Goal: Information Seeking & Learning: Learn about a topic

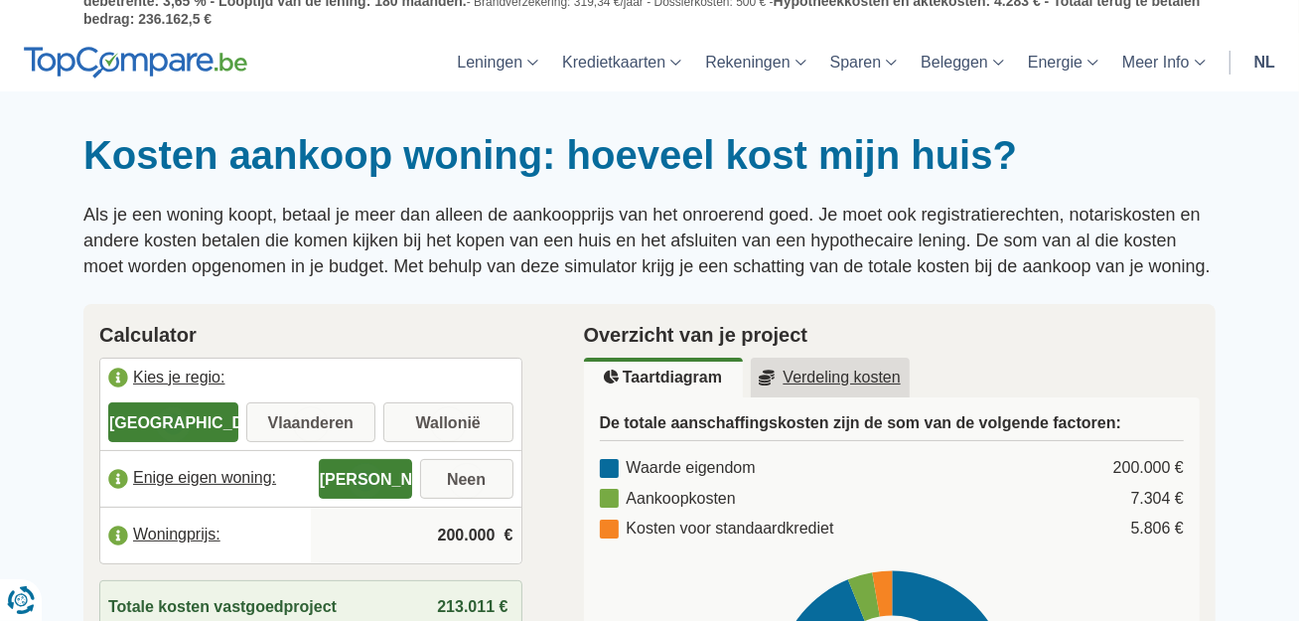
scroll to position [199, 0]
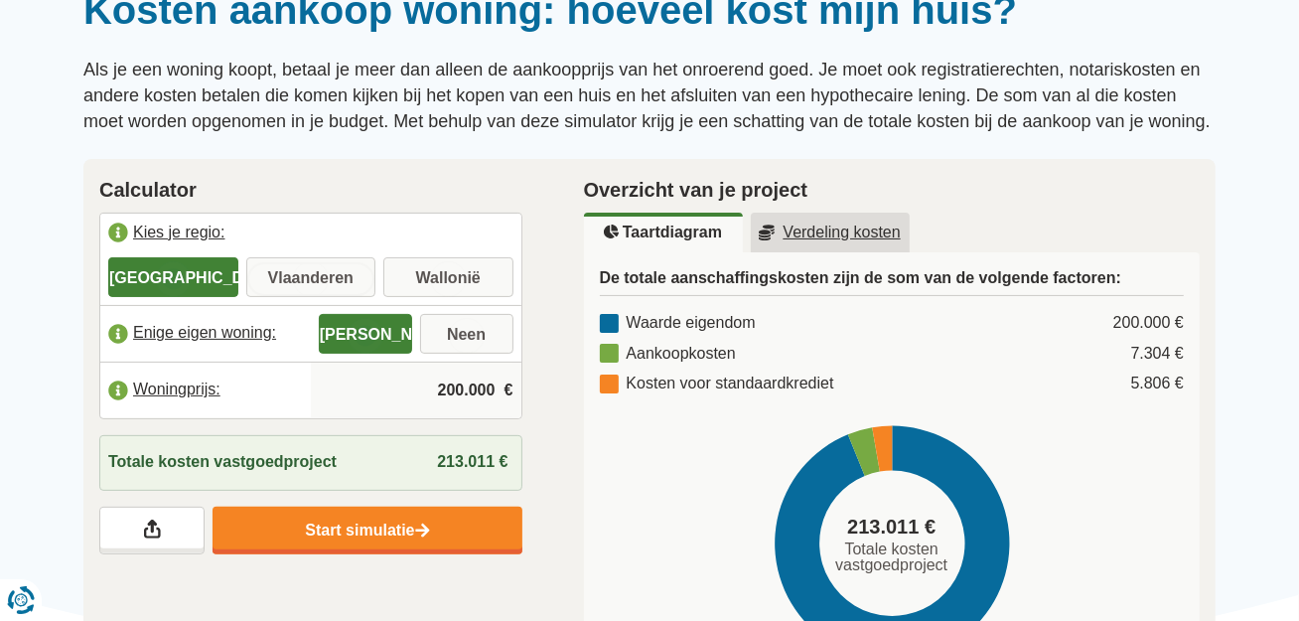
click at [317, 273] on input "Vlaanderen" at bounding box center [311, 279] width 130 height 36
radio input "true"
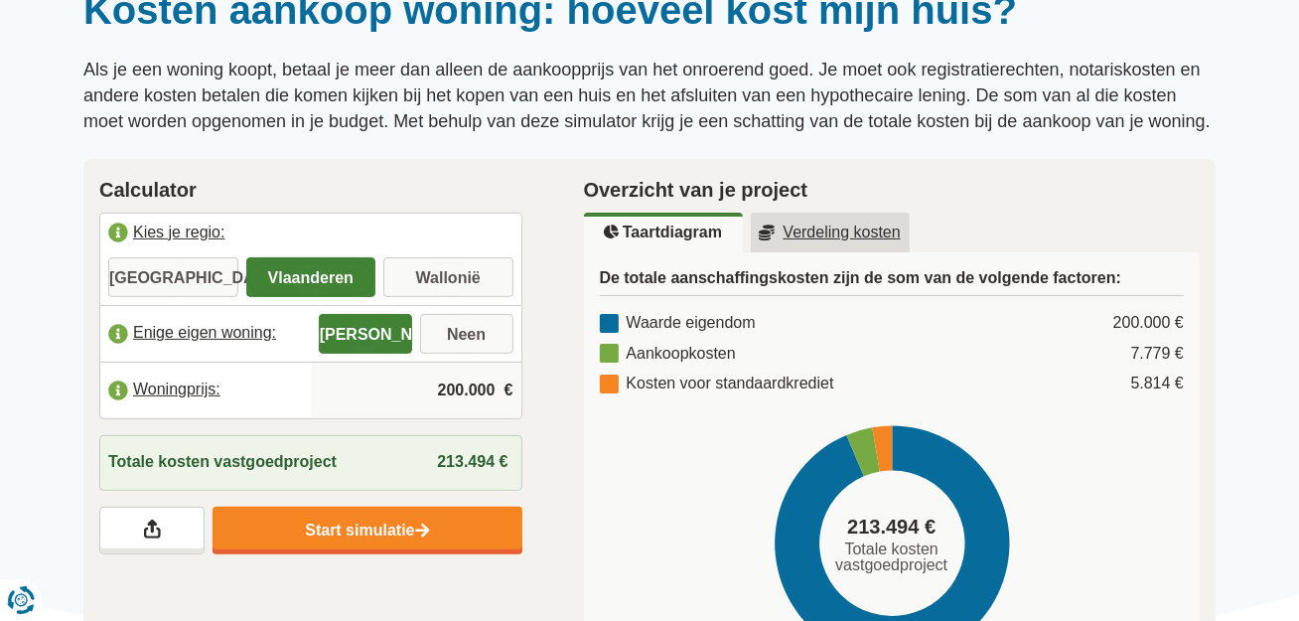
scroll to position [298, 0]
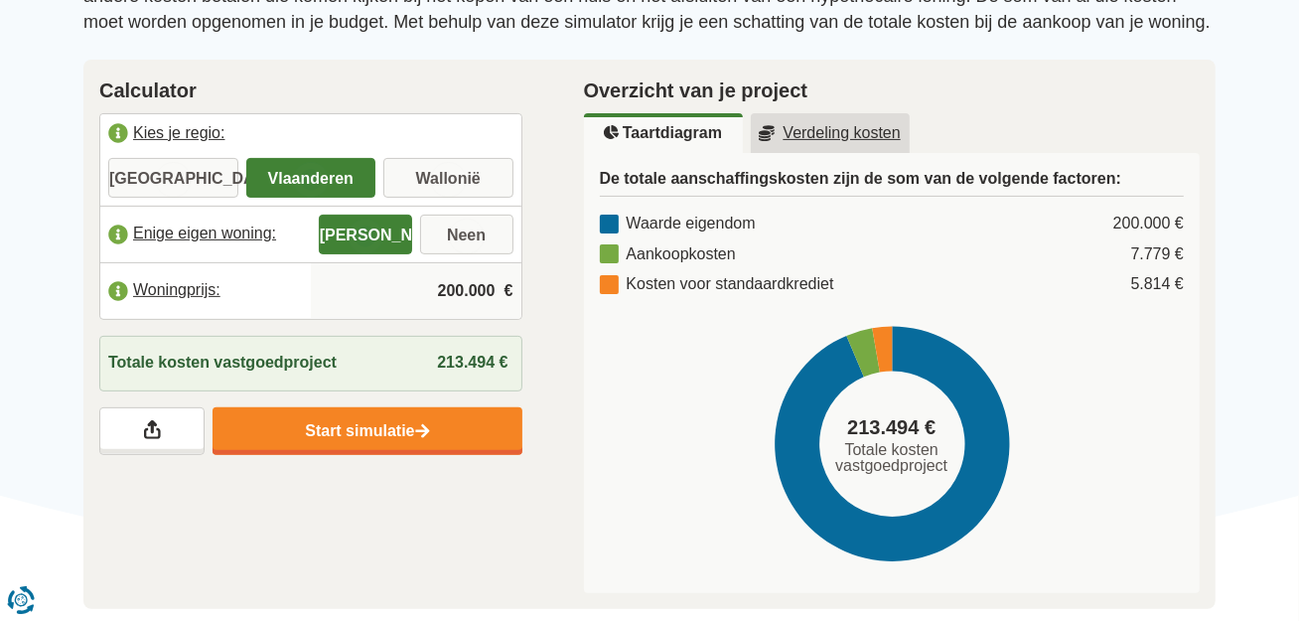
click at [442, 285] on input "200.000" at bounding box center [416, 291] width 195 height 54
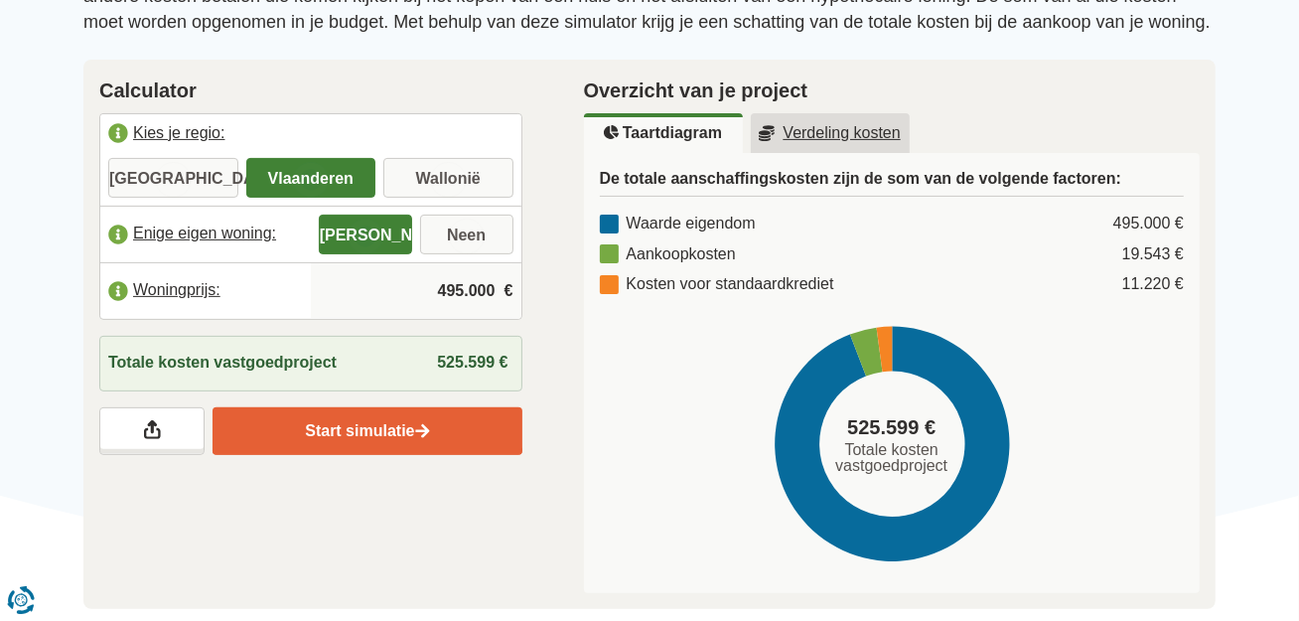
type input "495.000"
click at [361, 420] on link "Start simulatie" at bounding box center [367, 431] width 309 height 48
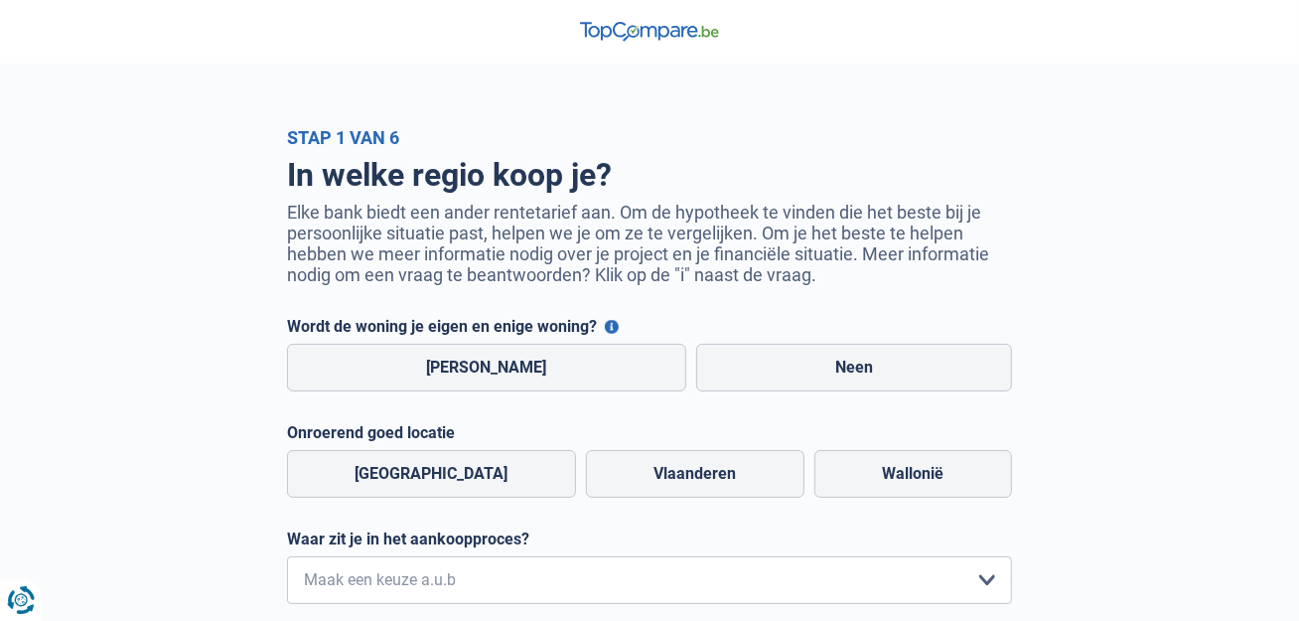
scroll to position [99, 0]
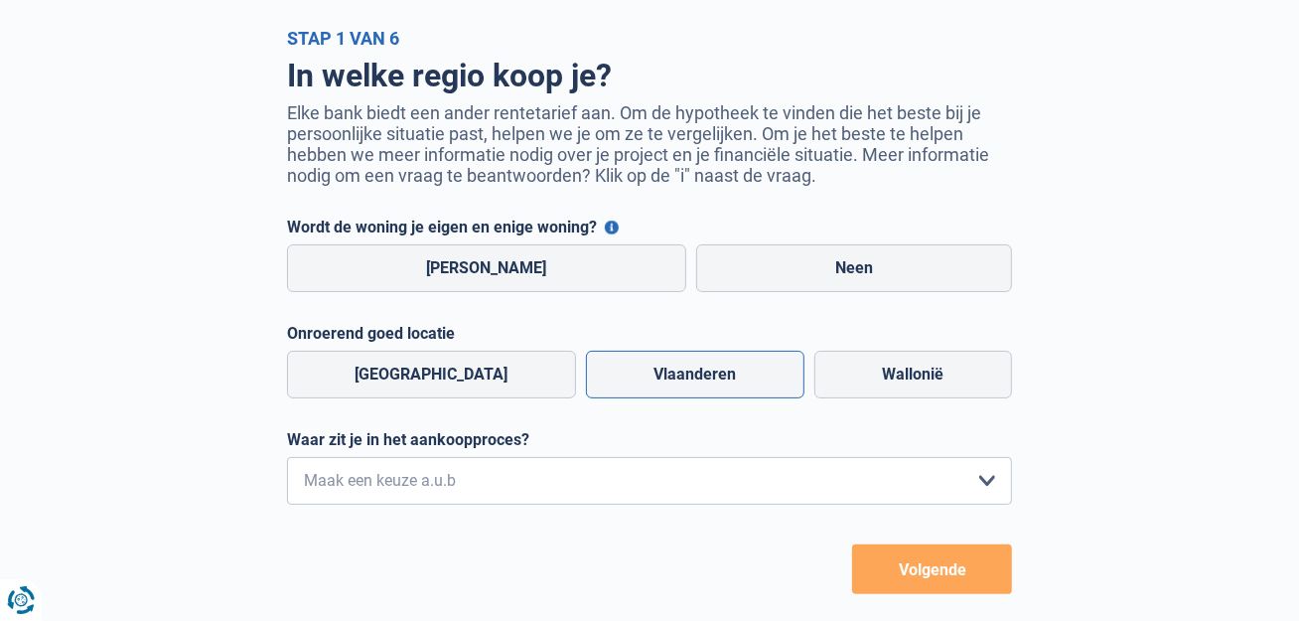
click at [642, 378] on label "Vlaanderen" at bounding box center [695, 375] width 219 height 48
click at [642, 378] on input "Vlaanderen" at bounding box center [695, 375] width 219 height 48
radio input "true"
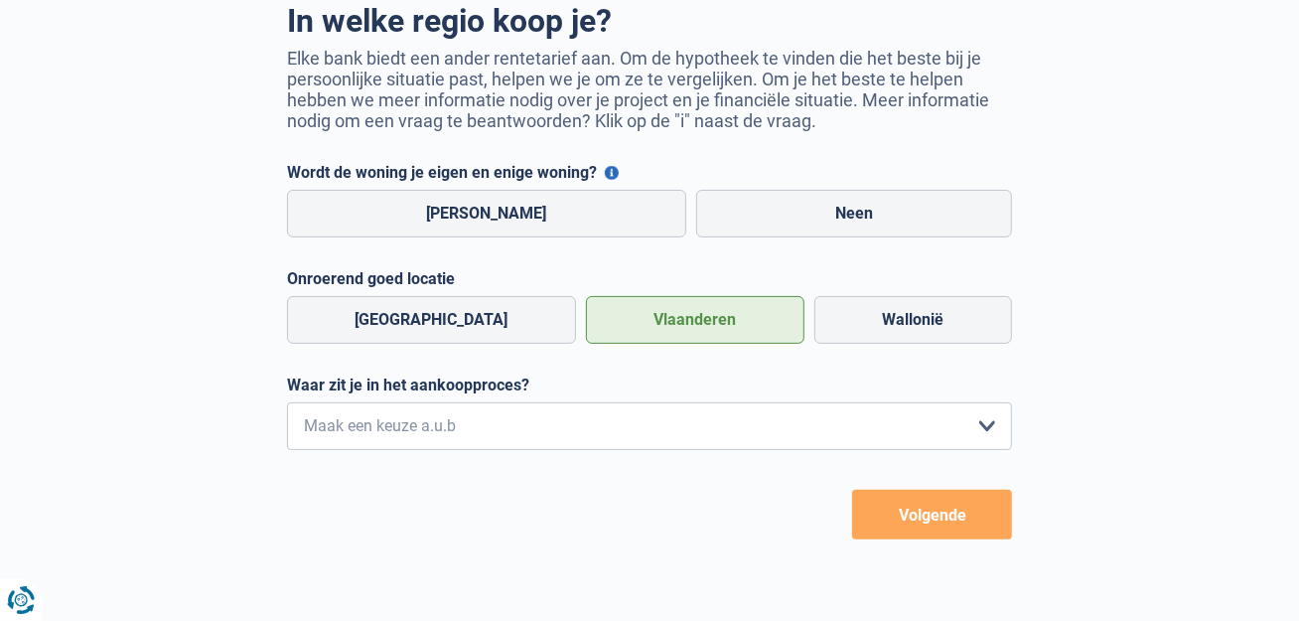
scroll to position [199, 0]
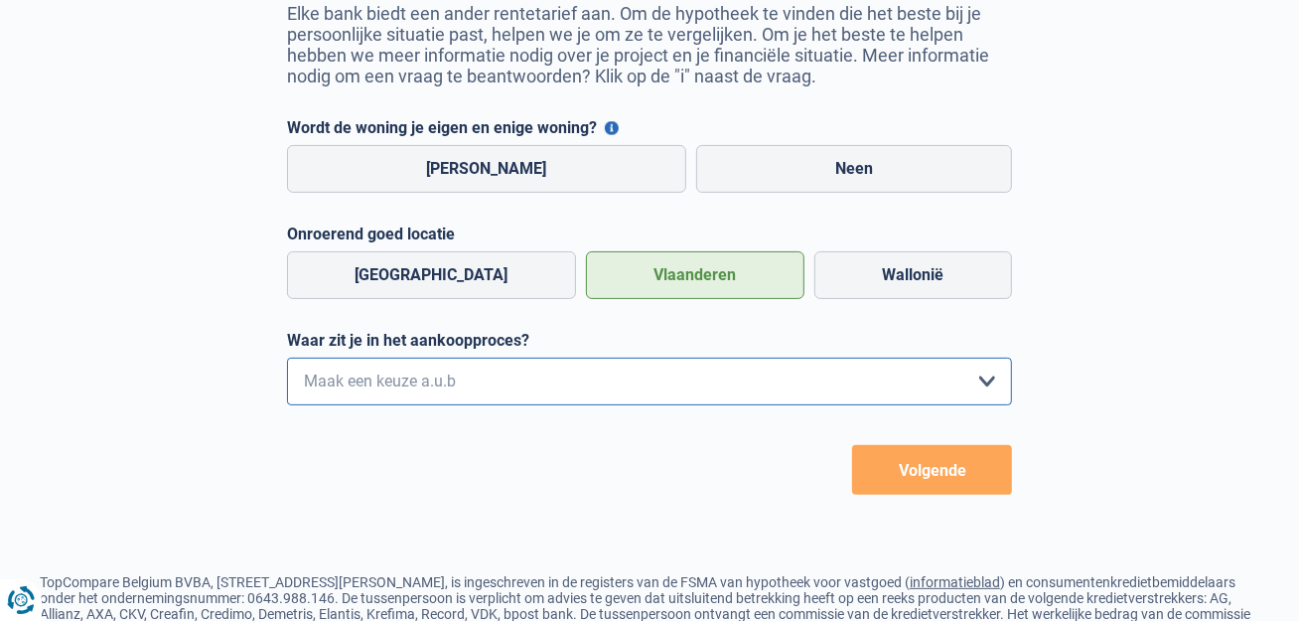
click at [982, 380] on select "Ik wil me uitsluitend informeren omdat ik op dit moment geen concrete plannen h…" at bounding box center [649, 382] width 725 height 48
select select "1c"
click at [287, 360] on select "Ik wil me uitsluitend informeren omdat ik op dit moment geen concrete plannen h…" at bounding box center [649, 382] width 725 height 48
click at [946, 471] on button "Volgende" at bounding box center [932, 470] width 160 height 50
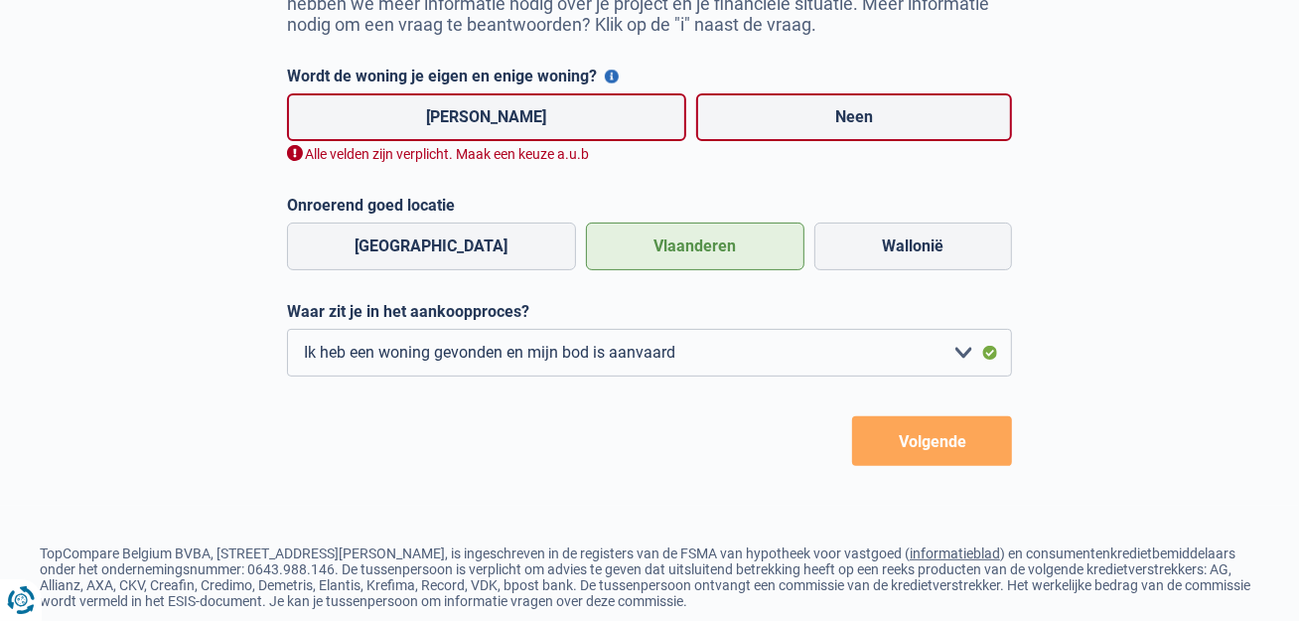
scroll to position [251, 0]
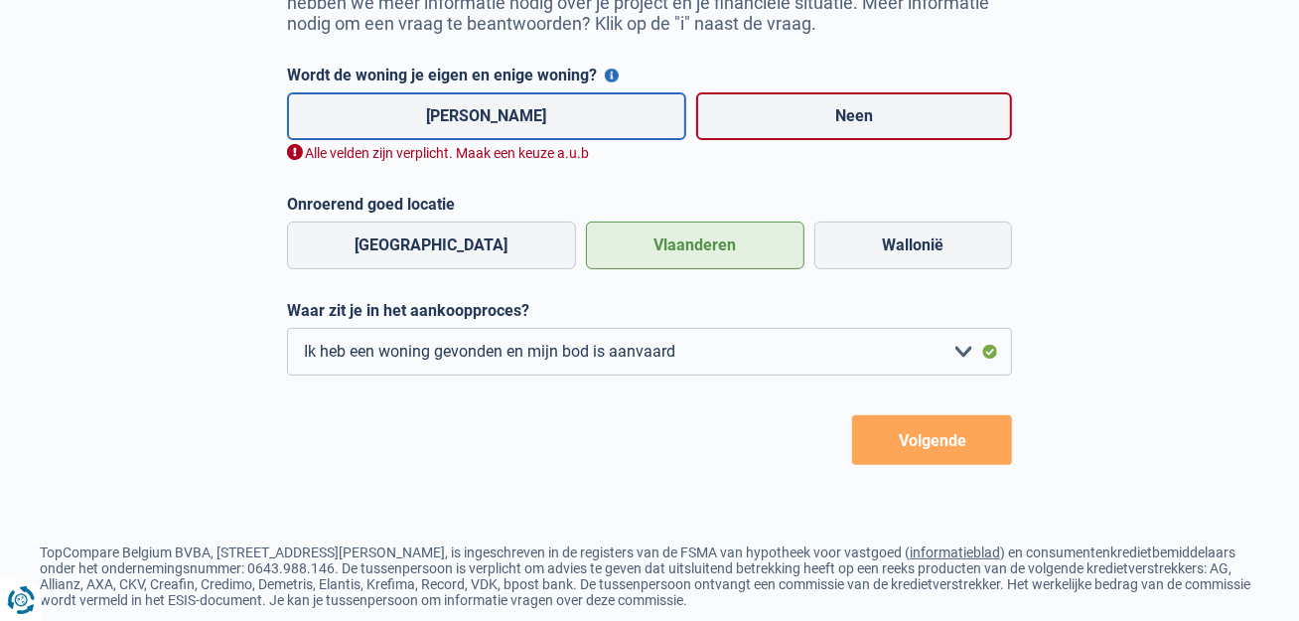
click at [459, 116] on label "[PERSON_NAME]" at bounding box center [486, 116] width 399 height 48
click at [459, 116] on input "[PERSON_NAME]" at bounding box center [486, 116] width 399 height 48
radio input "true"
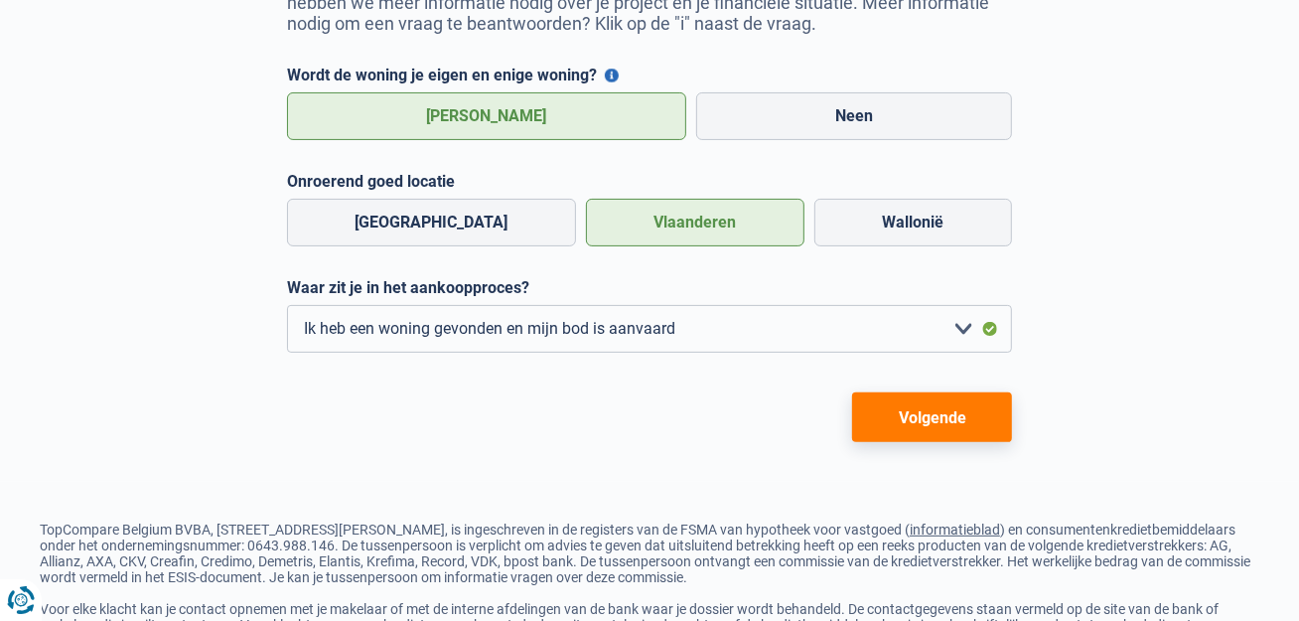
click at [922, 409] on button "Volgende" at bounding box center [932, 417] width 160 height 50
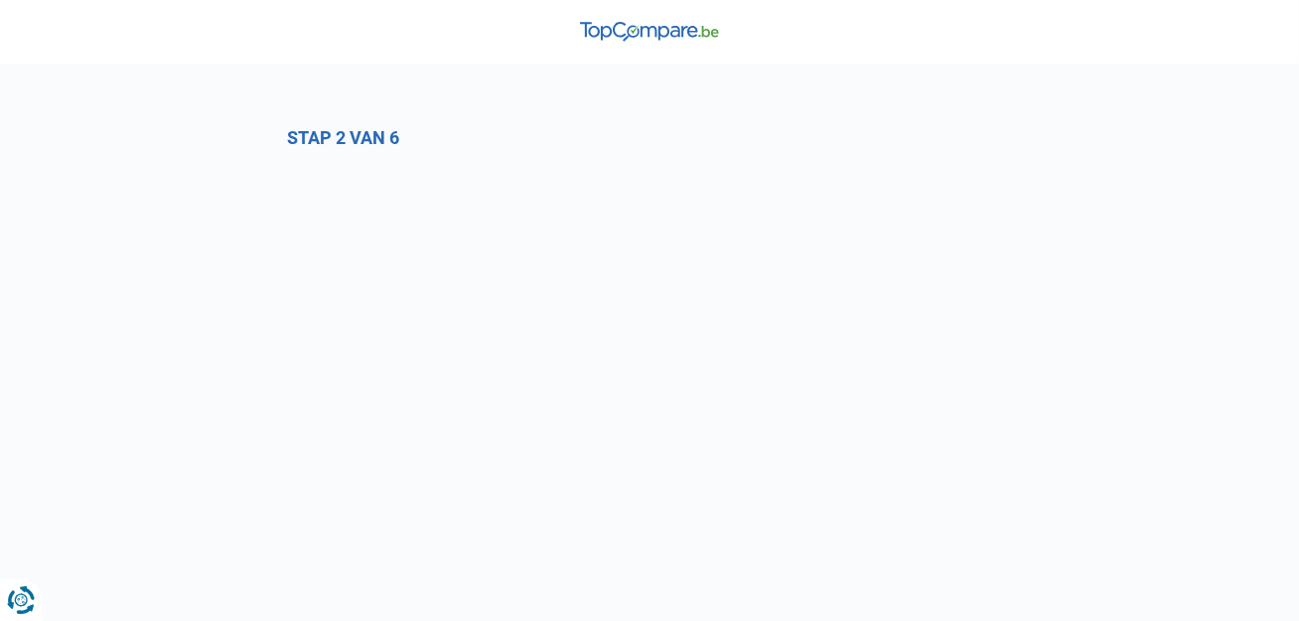
select select "1c"
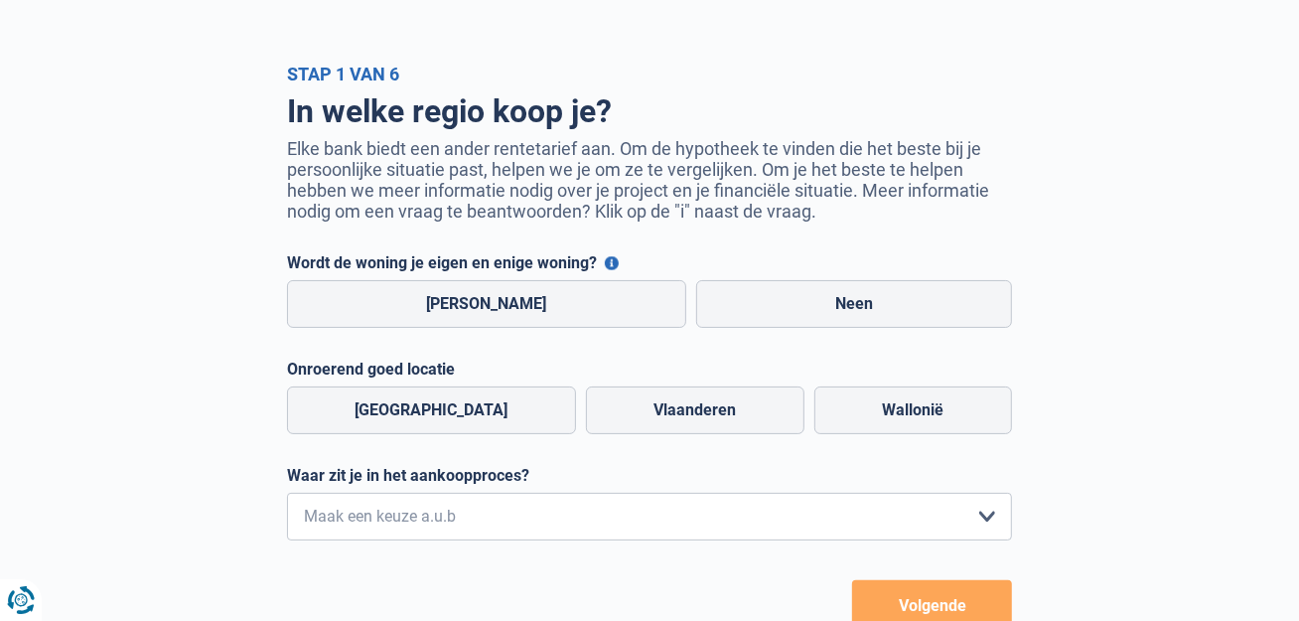
scroll to position [99, 0]
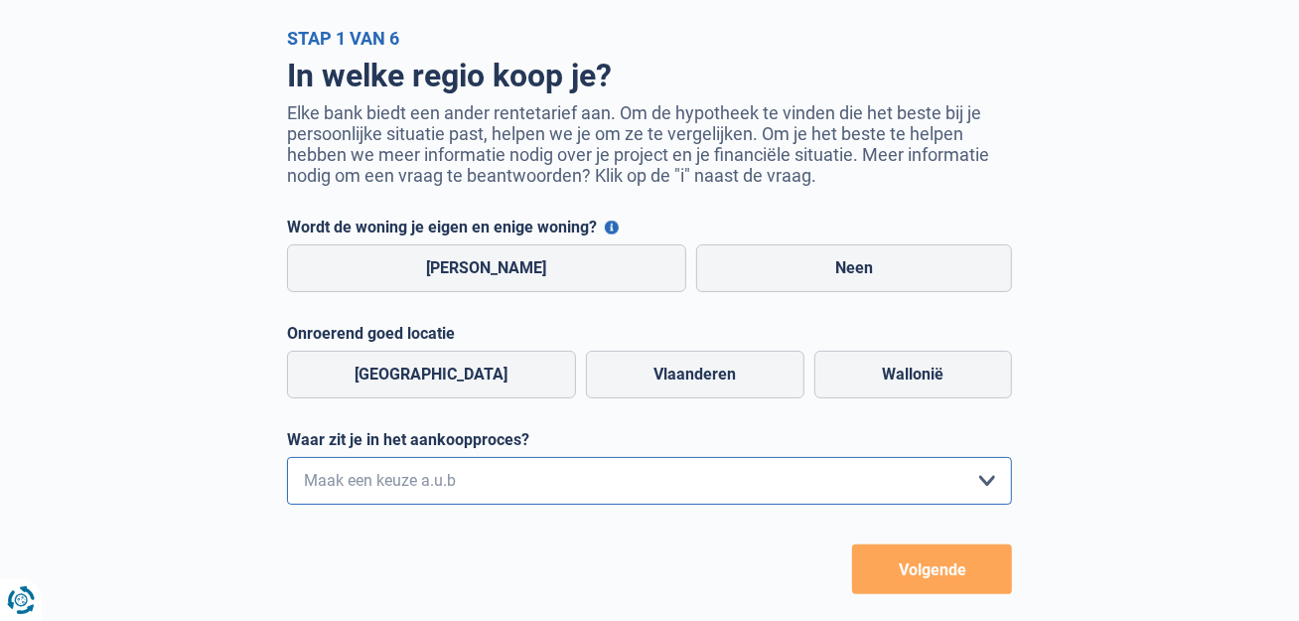
click at [988, 482] on select "Ik wil me uitsluitend informeren omdat ik op dit moment geen concrete plannen h…" at bounding box center [649, 481] width 725 height 48
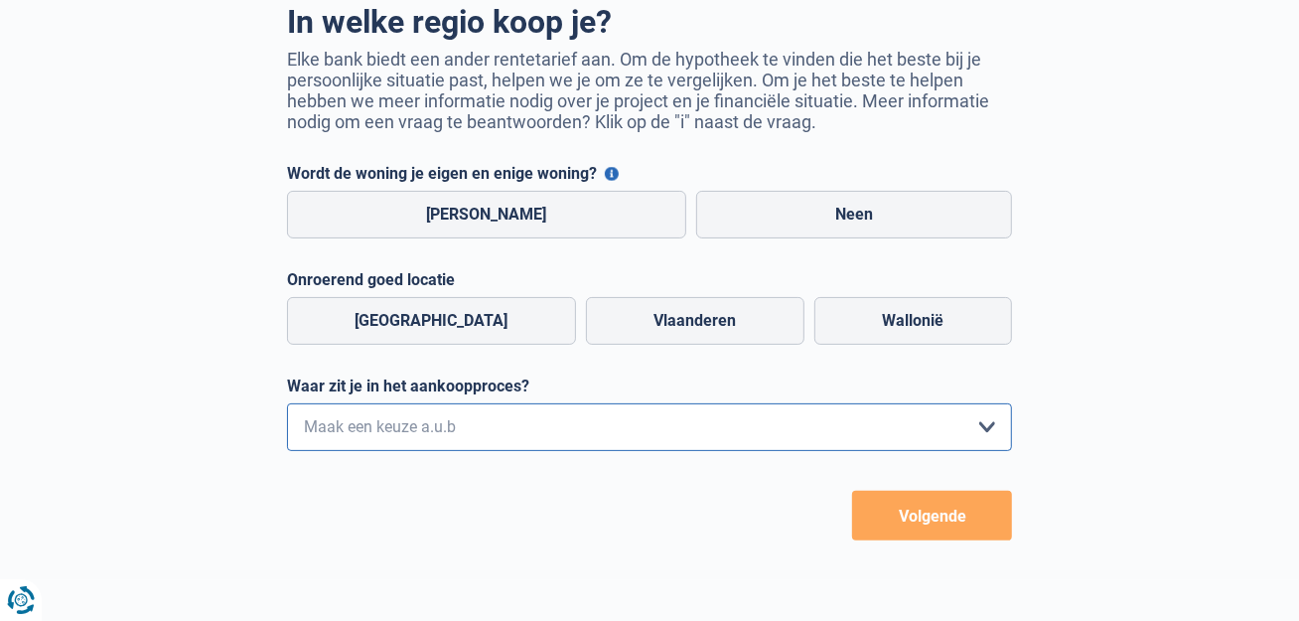
scroll to position [199, 0]
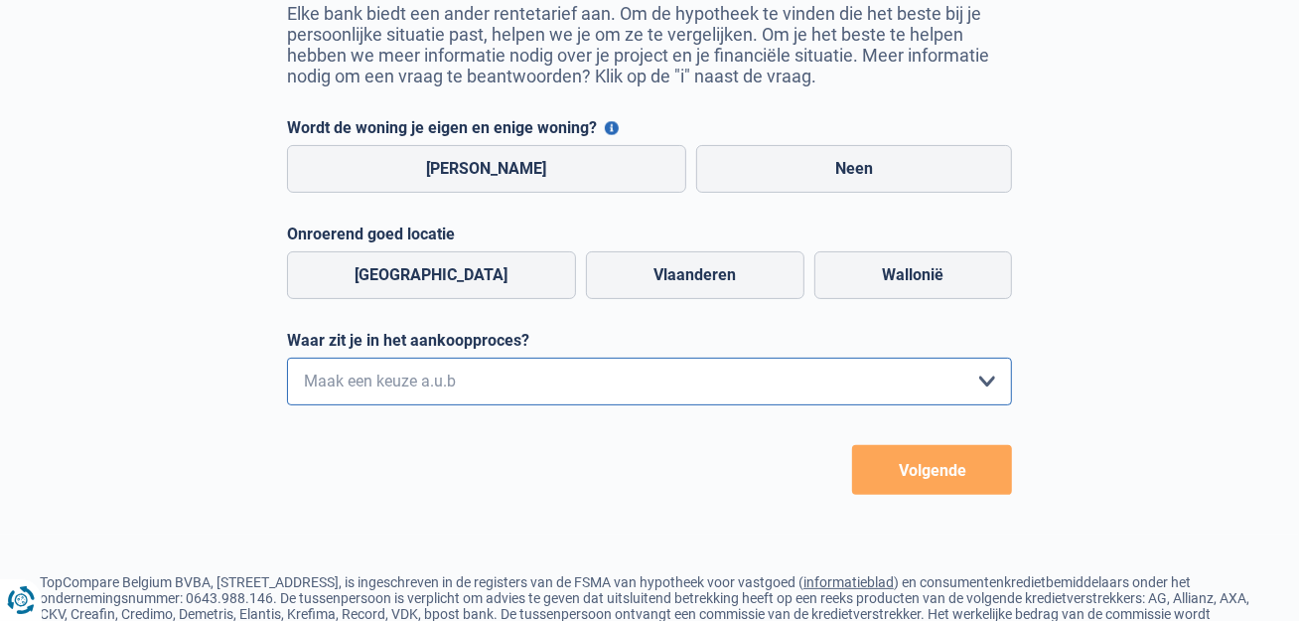
click at [983, 379] on select "Ik wil me uitsluitend informeren omdat ik op dit moment geen concrete plannen h…" at bounding box center [649, 382] width 725 height 48
select select "1c"
click at [287, 360] on select "Ik wil me uitsluitend informeren omdat ik op dit moment geen concrete plannen h…" at bounding box center [649, 382] width 725 height 48
click at [933, 465] on button "Volgende" at bounding box center [932, 470] width 160 height 50
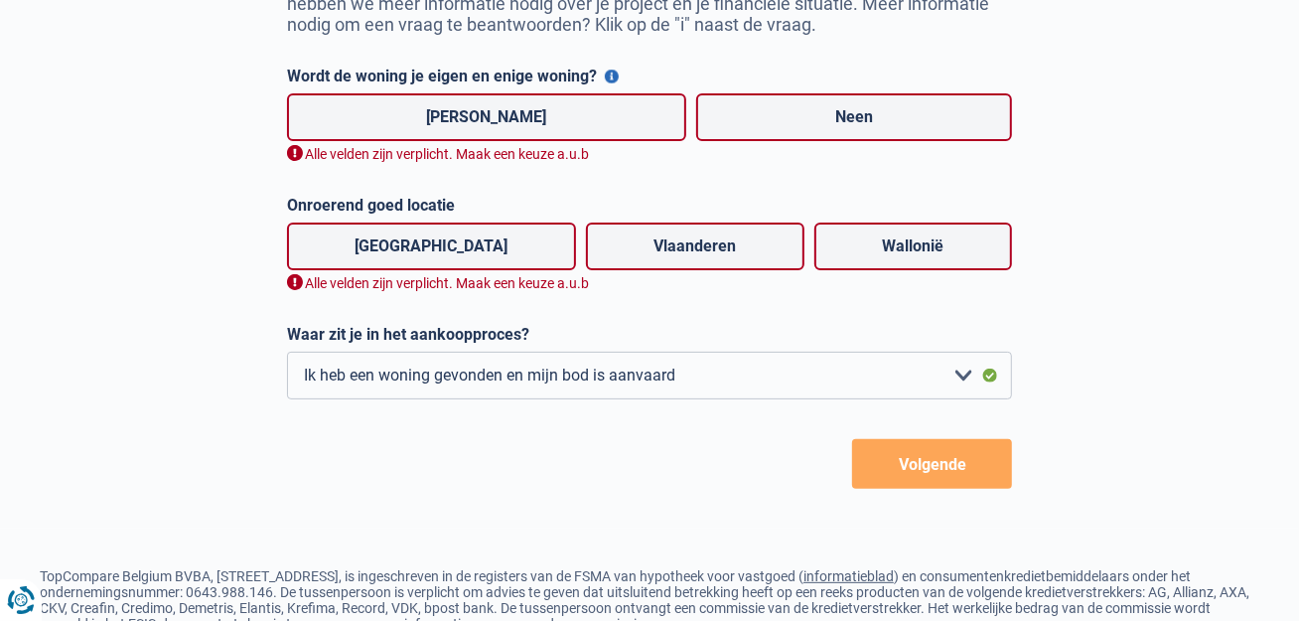
scroll to position [251, 0]
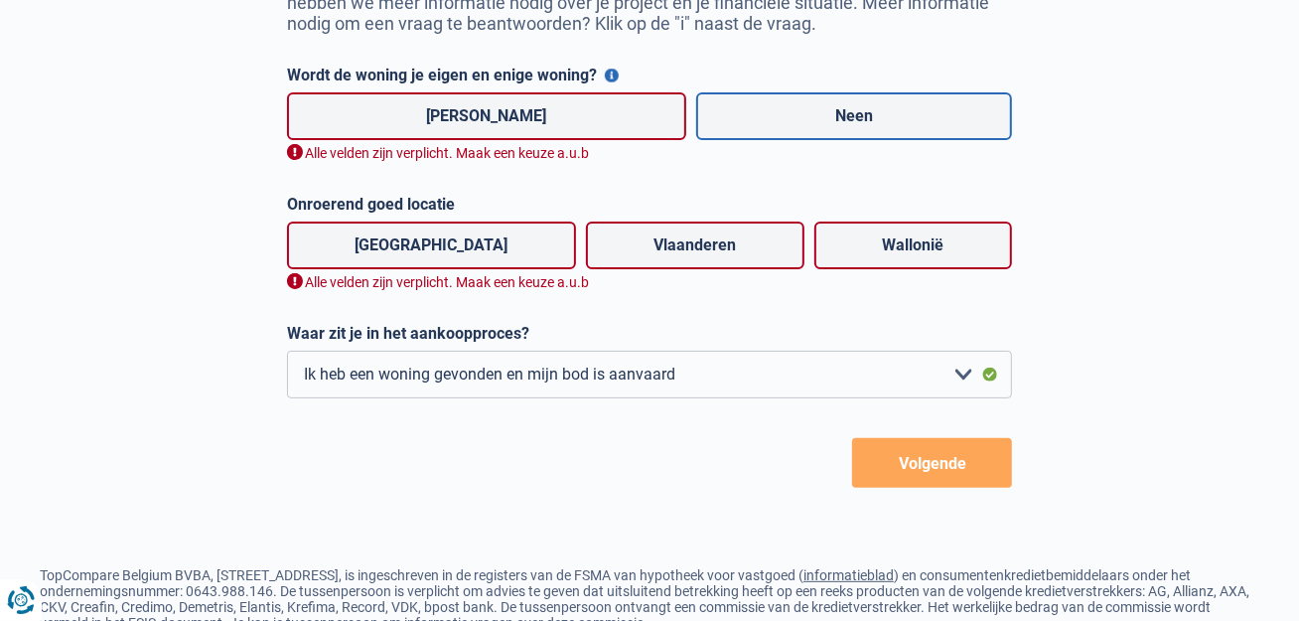
click at [825, 118] on label "Neen" at bounding box center [854, 116] width 317 height 48
click at [825, 118] on input "Neen" at bounding box center [854, 116] width 317 height 48
radio input "true"
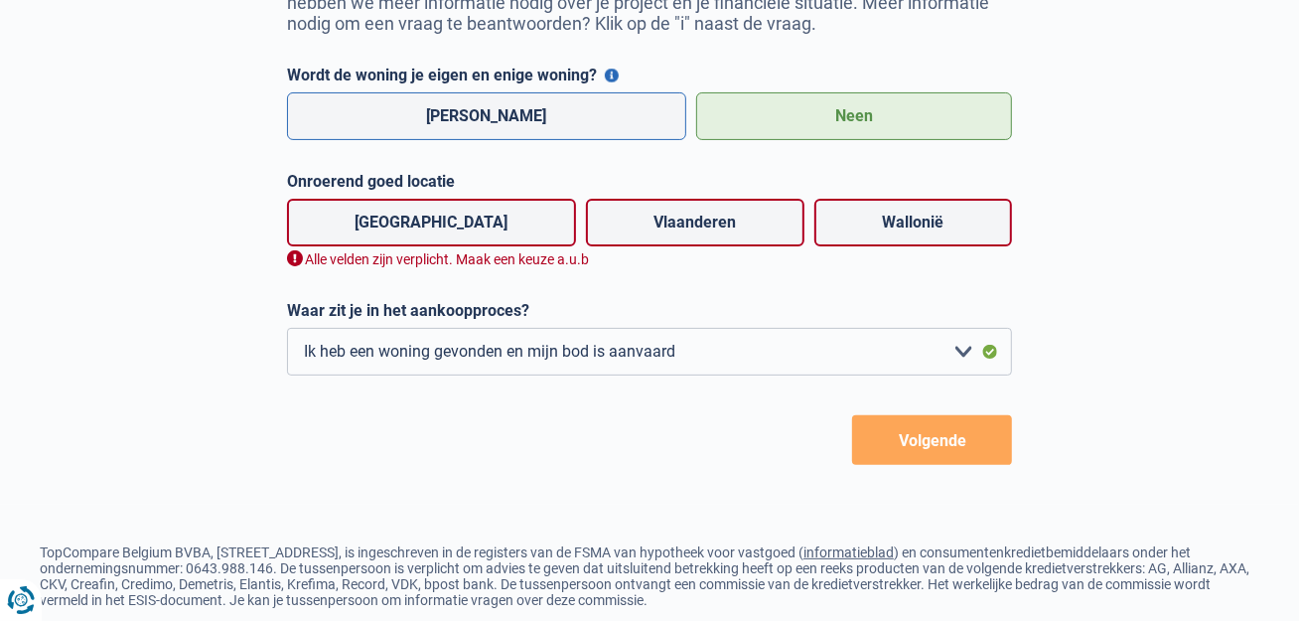
click at [467, 116] on label "[PERSON_NAME]" at bounding box center [486, 116] width 399 height 48
click at [467, 116] on input "[PERSON_NAME]" at bounding box center [486, 116] width 399 height 48
radio input "true"
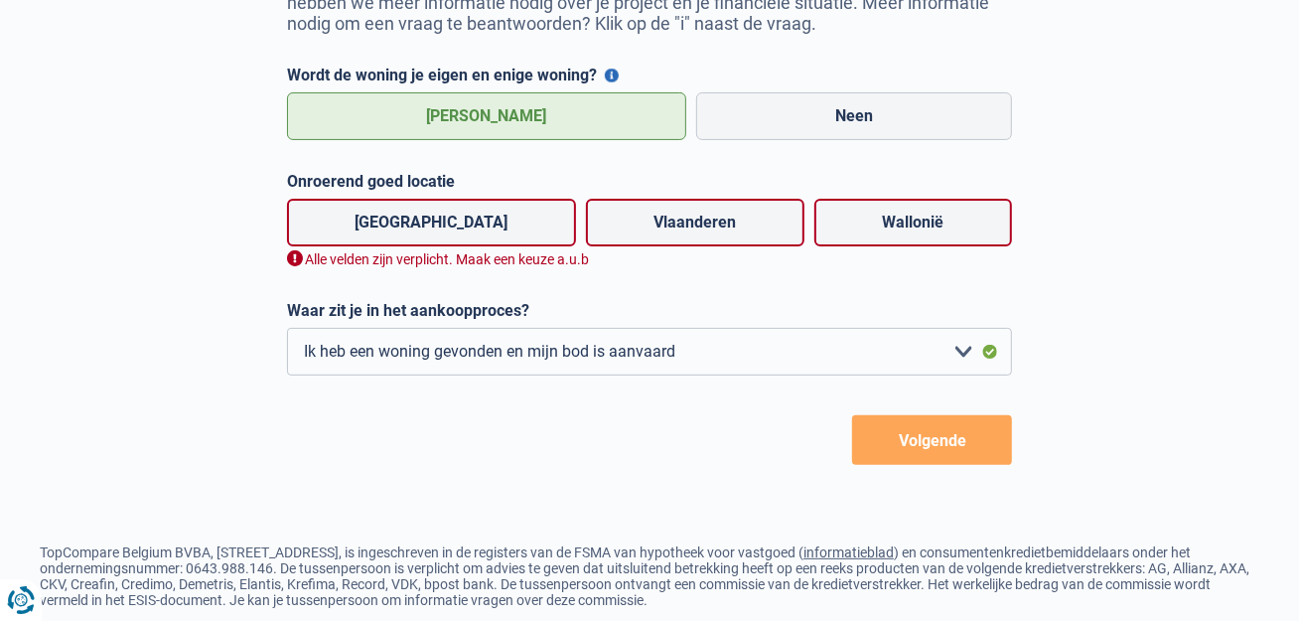
click at [467, 116] on label "[PERSON_NAME]" at bounding box center [486, 116] width 399 height 48
click at [467, 116] on input "[PERSON_NAME]" at bounding box center [486, 116] width 399 height 48
click at [648, 217] on label "Vlaanderen" at bounding box center [695, 223] width 219 height 48
click at [648, 217] on input "Vlaanderen" at bounding box center [695, 223] width 219 height 48
radio input "true"
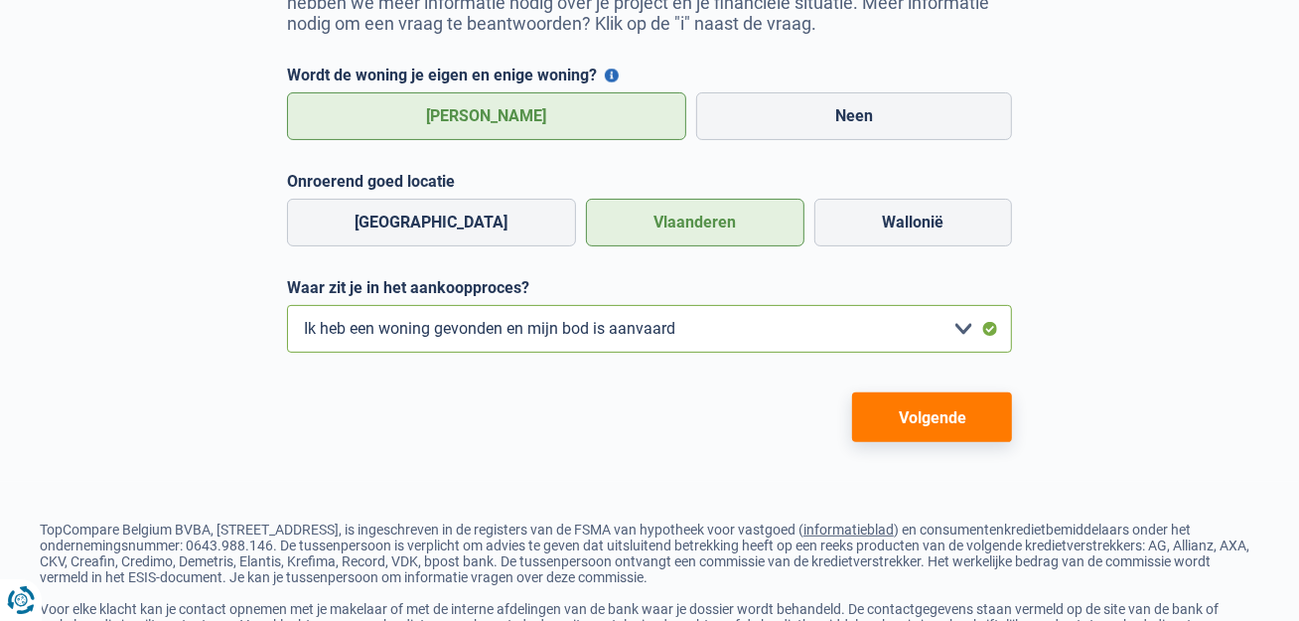
click at [965, 325] on select "Ik wil me uitsluitend informeren omdat ik op dit moment geen concrete plannen h…" at bounding box center [649, 329] width 725 height 48
click at [287, 307] on select "Ik wil me uitsluitend informeren omdat ik op dit moment geen concrete plannen h…" at bounding box center [649, 329] width 725 height 48
click at [933, 401] on button "Volgende" at bounding box center [932, 417] width 160 height 50
click at [934, 401] on button "Volgende" at bounding box center [932, 417] width 160 height 50
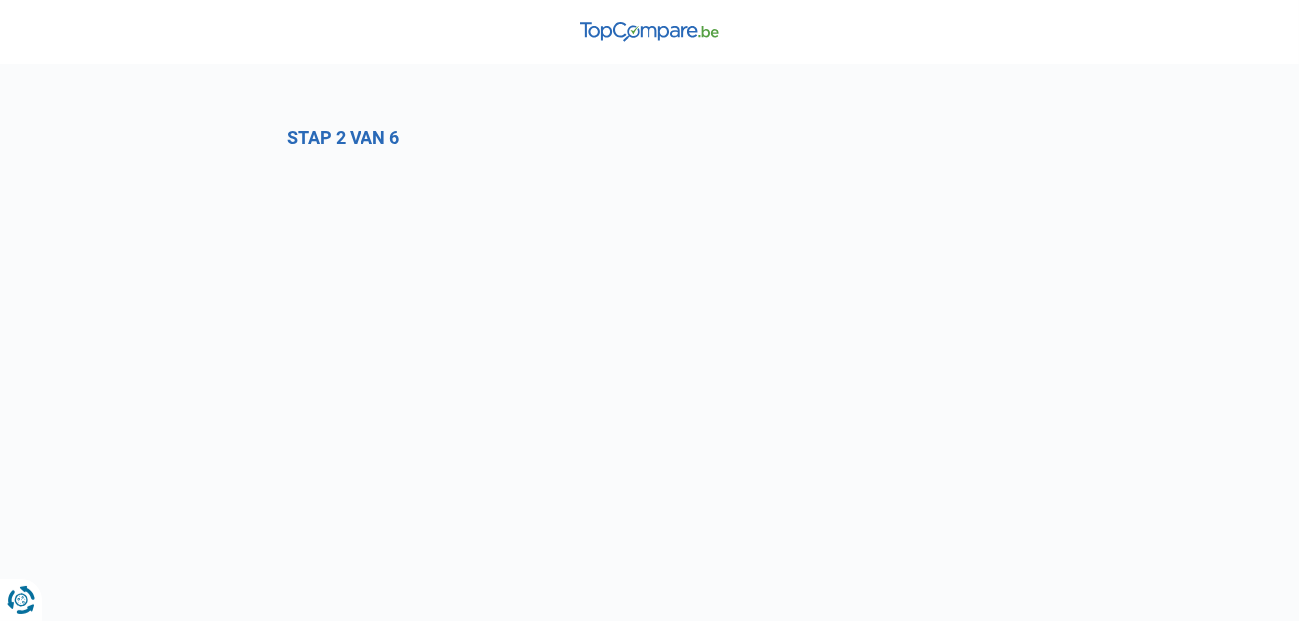
select select "1c"
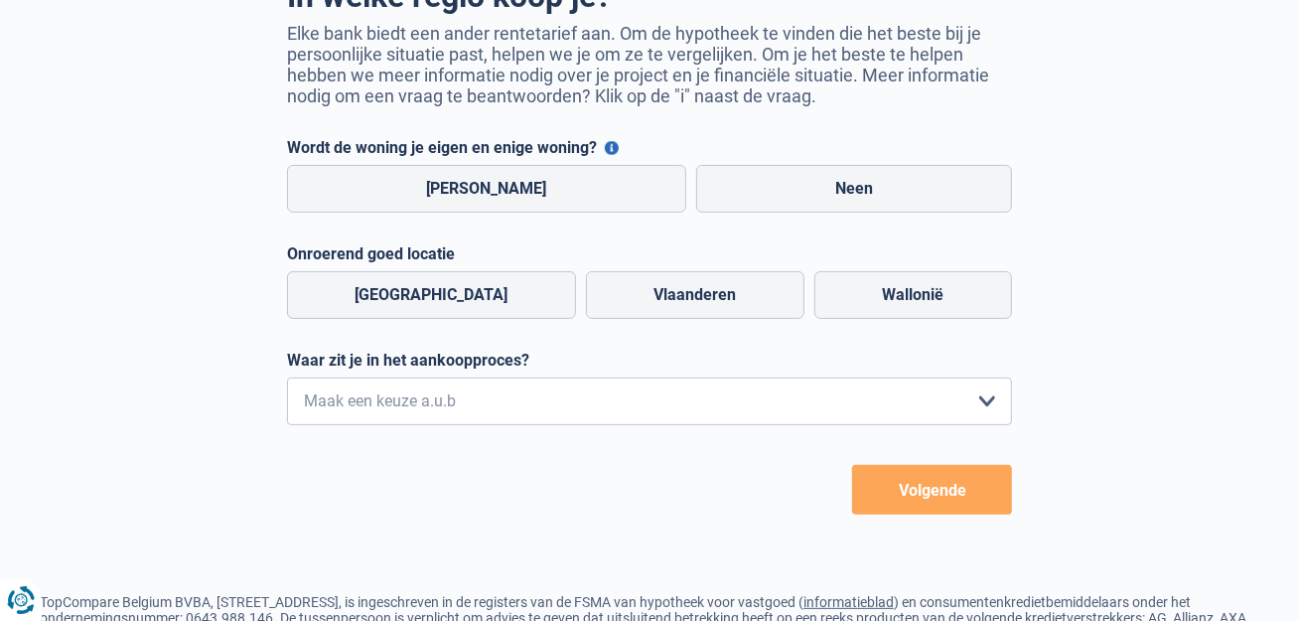
scroll to position [298, 0]
